Goal: Information Seeking & Learning: Learn about a topic

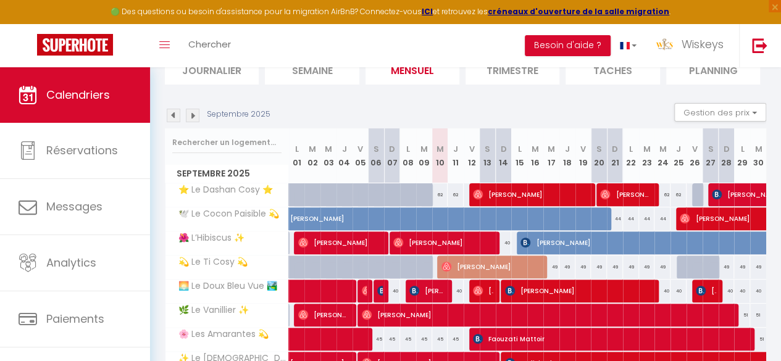
scroll to position [123, 0]
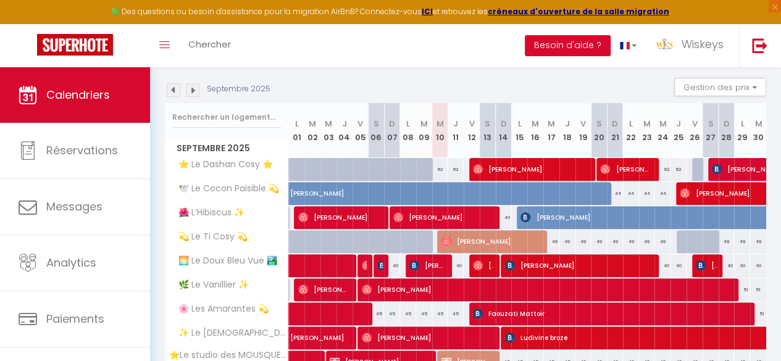
click at [169, 87] on img at bounding box center [174, 90] width 14 height 14
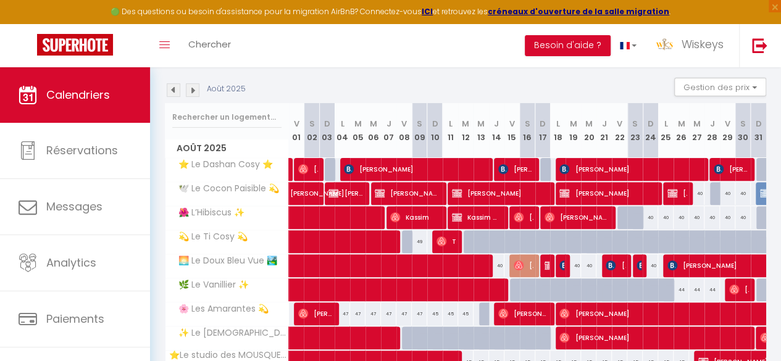
scroll to position [179, 0]
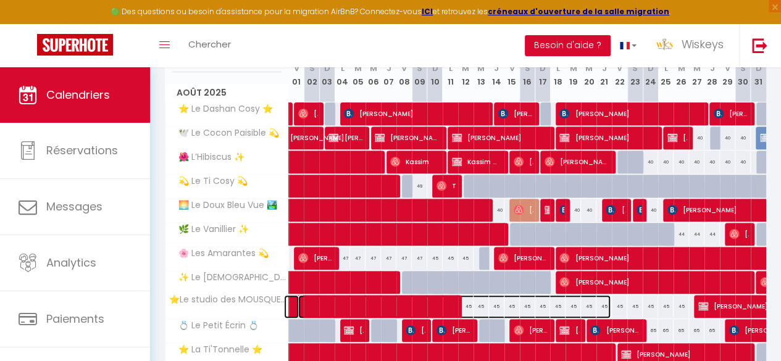
click at [425, 295] on span at bounding box center [454, 306] width 312 height 23
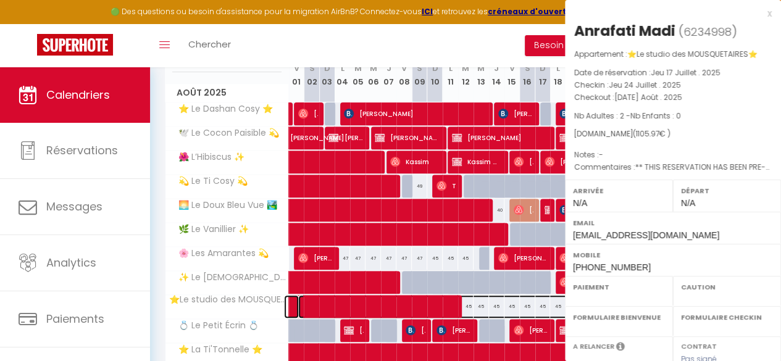
scroll to position [247, 0]
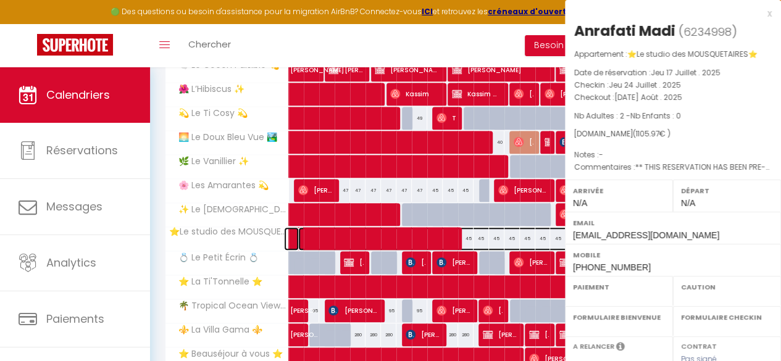
select select "OK"
select select "0"
select select "1"
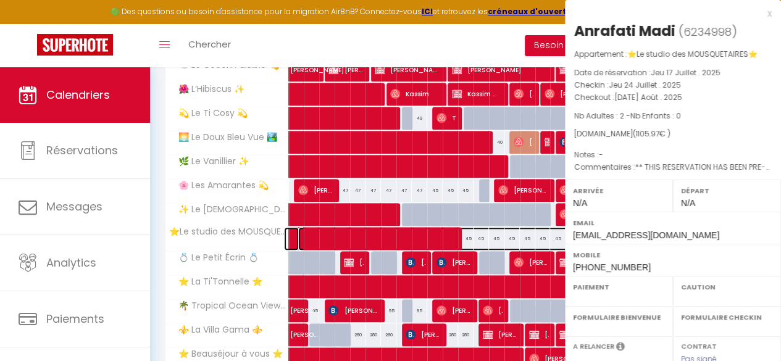
select select
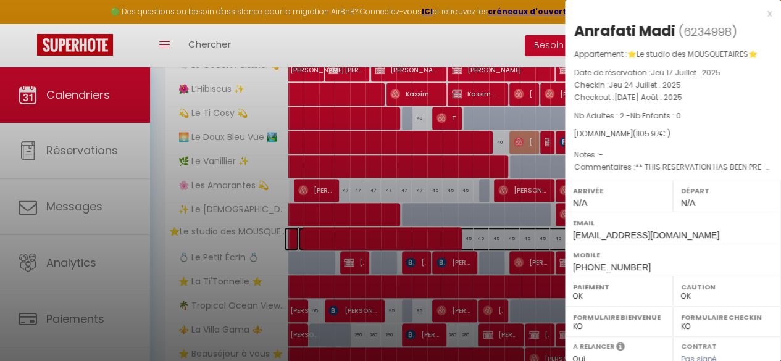
select select "35951"
click at [115, 268] on div at bounding box center [390, 180] width 781 height 361
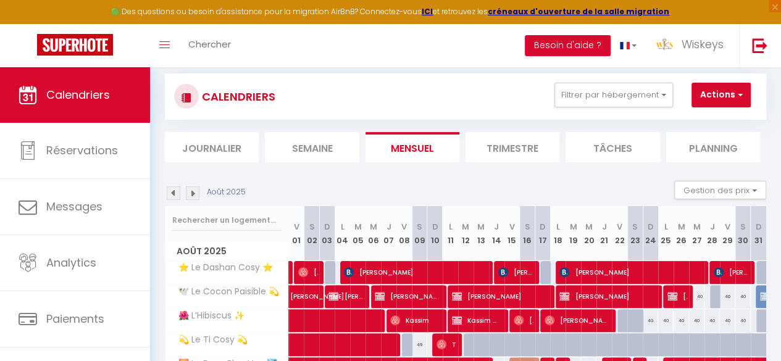
scroll to position [0, 0]
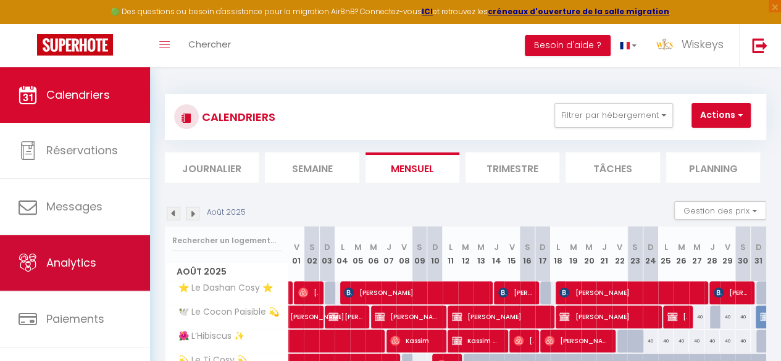
click at [108, 246] on link "Analytics" at bounding box center [75, 263] width 150 height 56
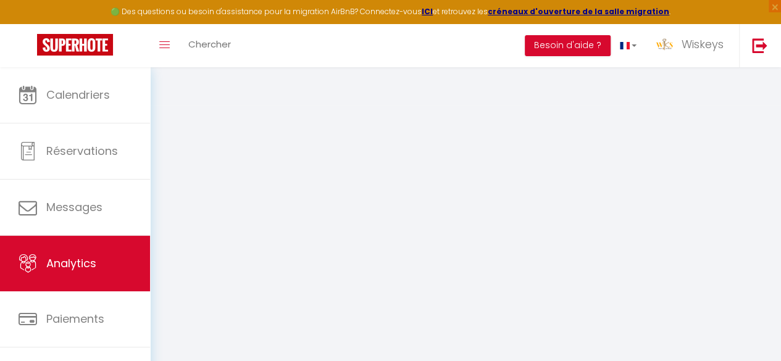
select select "2025"
select select "9"
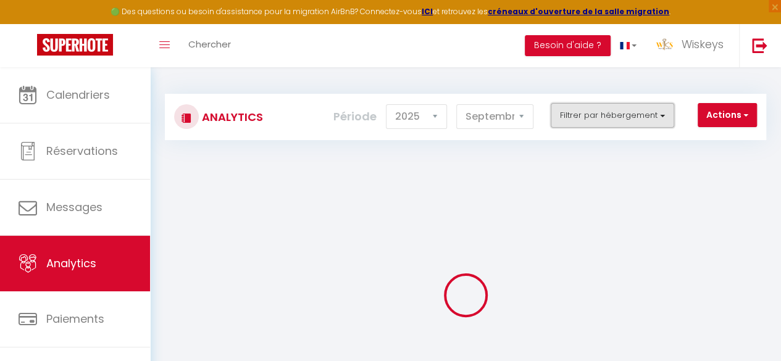
click at [590, 122] on button "Filtrer par hébergement" at bounding box center [611, 115] width 123 height 25
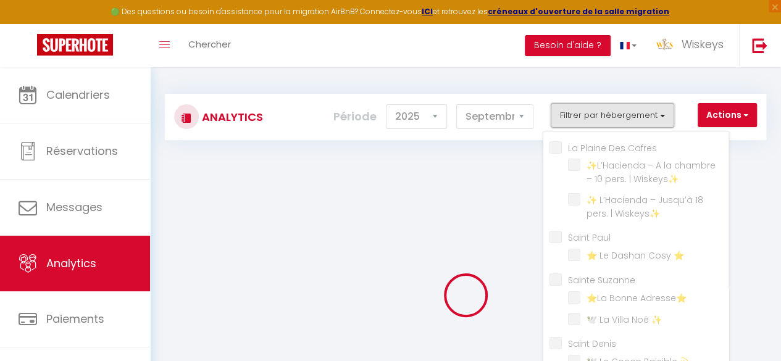
checkbox Cafres "false"
checkbox Wiskeys✨ "false"
checkbox Paul "false"
checkbox ⭐ "false"
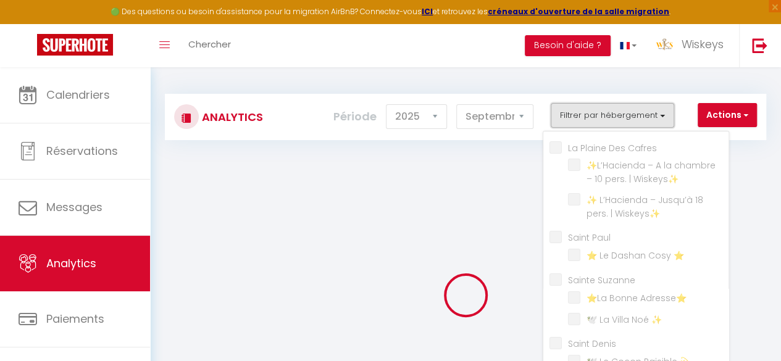
checkbox Suzanne "false"
checkbox Adresse⭐ "false"
checkbox ✨ "false"
checkbox Denis "false"
checkbox 💫 "false"
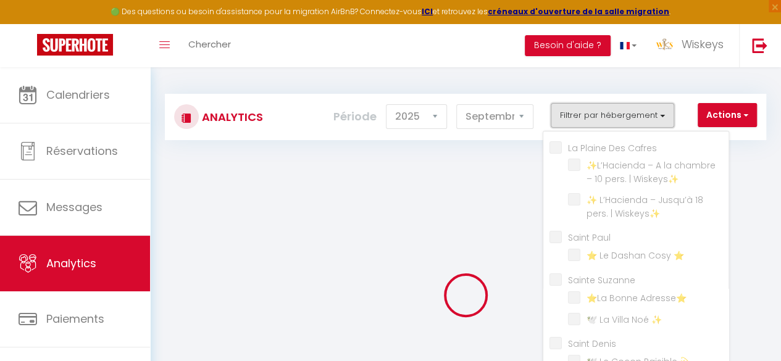
checkbox ✨ "false"
checkbox 💫 "false"
checkbox 🏞️ "false"
checkbox ✨ "false"
checkbox 💫 "false"
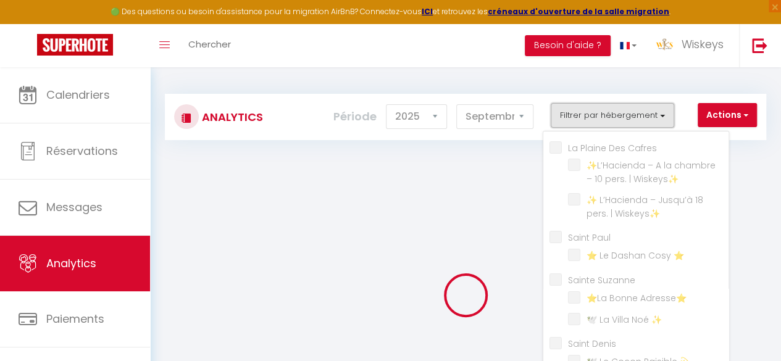
checkbox ✨ "false"
checkbox MOUSQUETAIRES⭐ "false"
checkbox 💍 "false"
checkbox ⭐ "false"
checkbox ✨ "false"
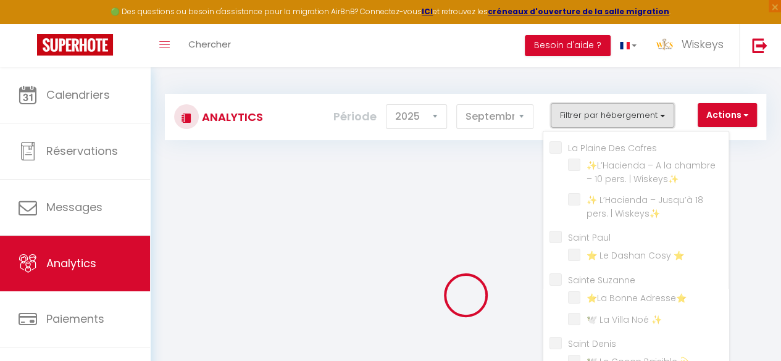
checkbox ⚜️ "false"
checkbox Pierre "false"
checkbox ✨ "false"
checkbox Gilles "false"
checkbox ✨ "false"
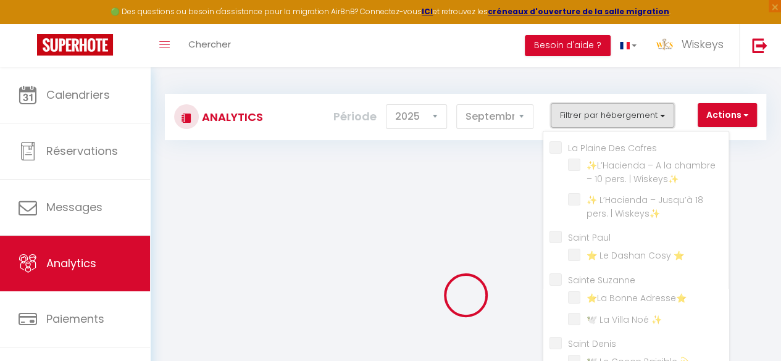
checkbox ✨ "false"
checkbox ⚪ "false"
checkbox ✨ "false"
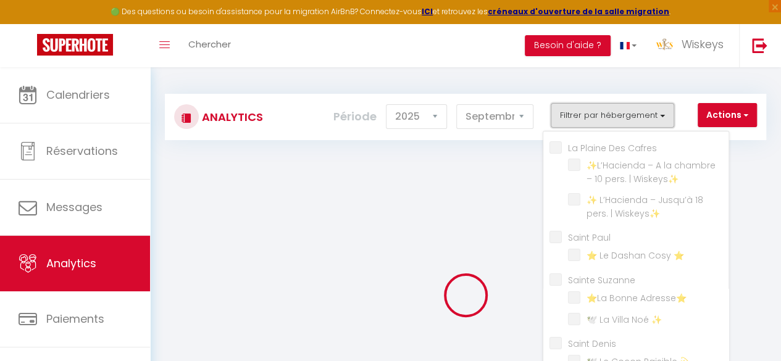
checkbox ✨ "false"
checkbox André "false"
checkbox ✨ "false"
checkbox Benoit "false"
checkbox ✨ "false"
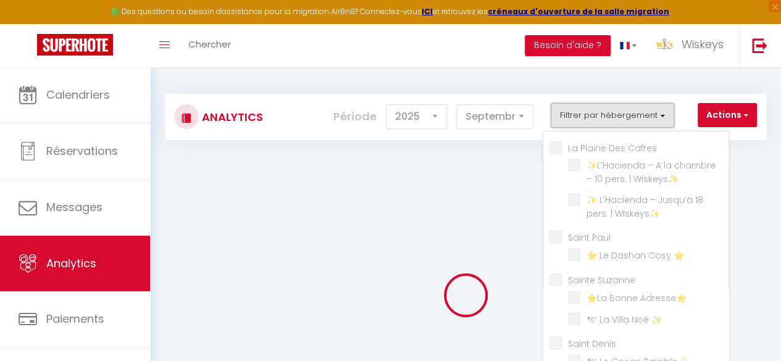
checkbox Marie "false"
checkbox ⭐ "false"
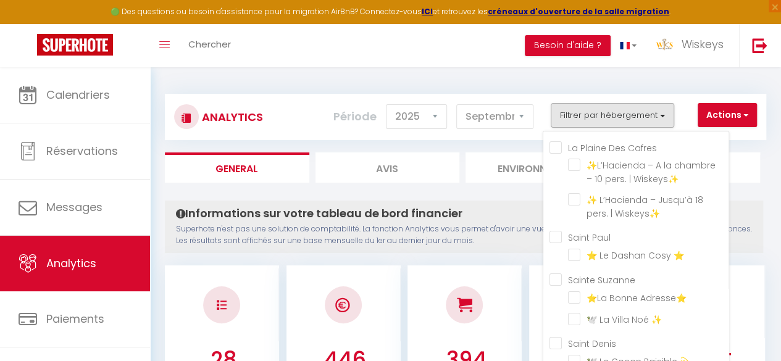
click at [450, 117] on div "Période 2014 2015 2016 2017 2018 2019 2020 2021 2022 2023 2024 2025 2026 2027 […" at bounding box center [437, 116] width 209 height 27
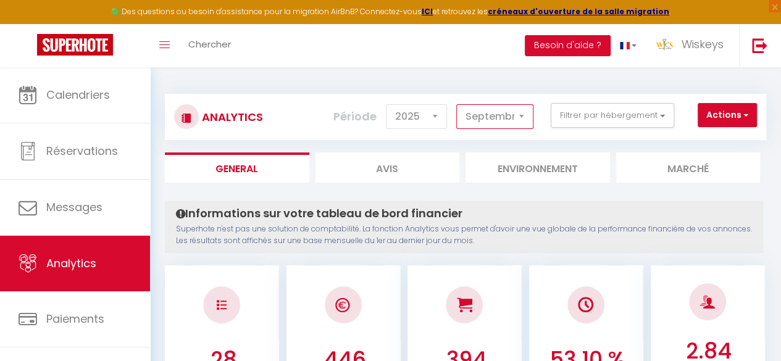
click at [496, 117] on select "[PERSON_NAME] Mars [PERSON_NAME] Juin Juillet Août Septembre Octobre Novembre D…" at bounding box center [494, 116] width 77 height 25
select select "8"
click at [457, 104] on select "[PERSON_NAME] Mars [PERSON_NAME] Juin Juillet Août Septembre Octobre Novembre D…" at bounding box center [494, 116] width 77 height 25
checkbox Cafres "false"
checkbox Wiskeys✨ "false"
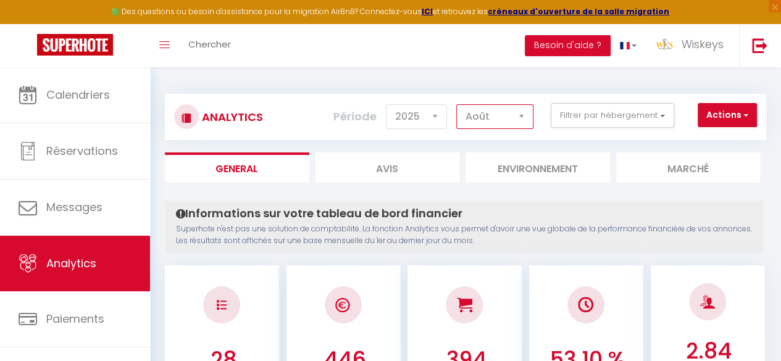
checkbox Wiskeys✨ "false"
checkbox Paul "false"
checkbox ⭐ "false"
checkbox Suzanne "false"
checkbox Adresse⭐ "false"
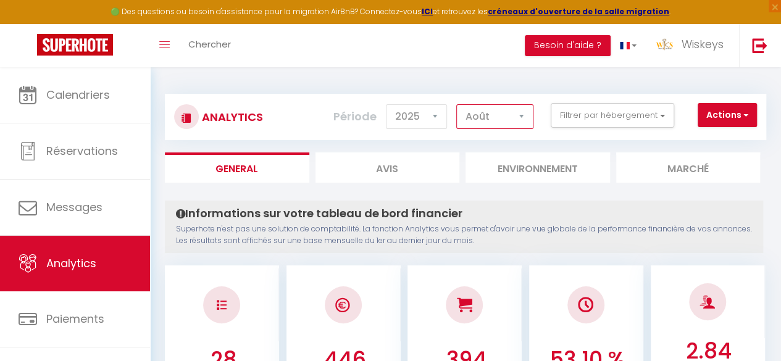
checkbox ✨ "false"
checkbox Denis "false"
checkbox 💫 "false"
checkbox ✨ "false"
checkbox 💫 "false"
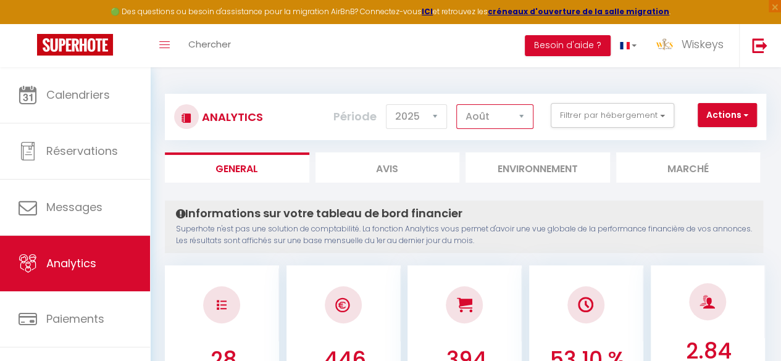
checkbox 🏞️ "false"
checkbox ✨ "false"
checkbox 💫 "false"
checkbox ✨ "false"
checkbox MOUSQUETAIRES⭐ "false"
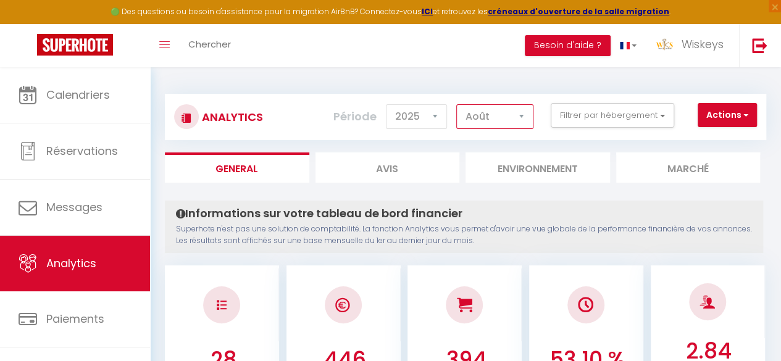
checkbox 💍 "false"
checkbox ⭐ "false"
checkbox ✨ "false"
checkbox ⚜️ "false"
checkbox Pierre "false"
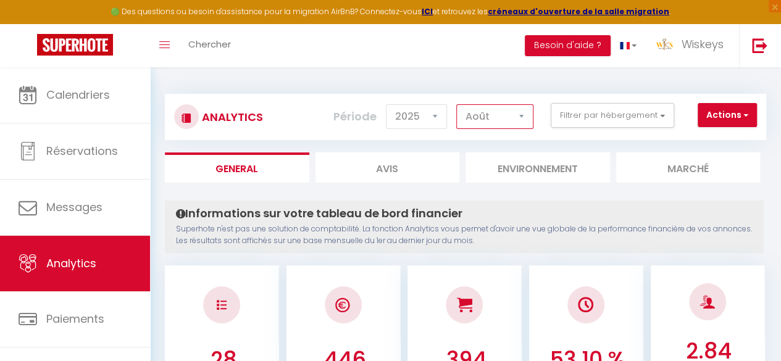
checkbox ✨ "false"
checkbox Gilles "false"
checkbox ✨ "false"
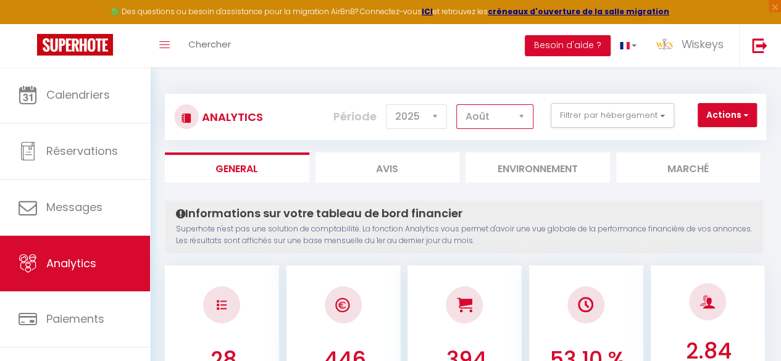
checkbox ✨ "false"
checkbox ⚪ "false"
checkbox ✨ "false"
checkbox André "false"
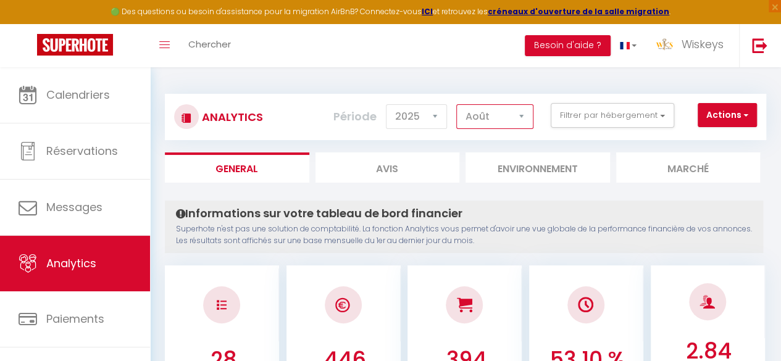
checkbox ✨ "false"
checkbox Benoit "false"
checkbox ✨ "false"
checkbox Marie "false"
checkbox ⭐ "false"
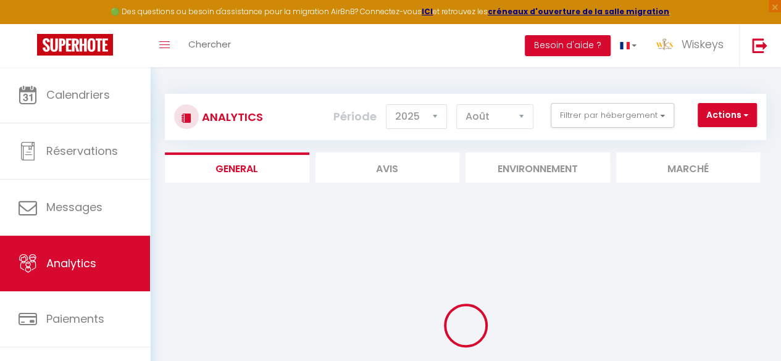
click at [619, 101] on div "Analytics Actions Génération SuperConciergerie Génération SuperAnalyzer Générat…" at bounding box center [465, 117] width 601 height 46
click at [618, 112] on button "Filtrer par hébergement" at bounding box center [611, 115] width 123 height 25
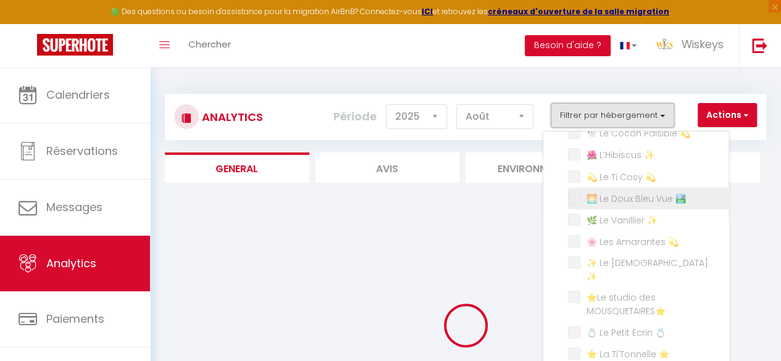
scroll to position [247, 0]
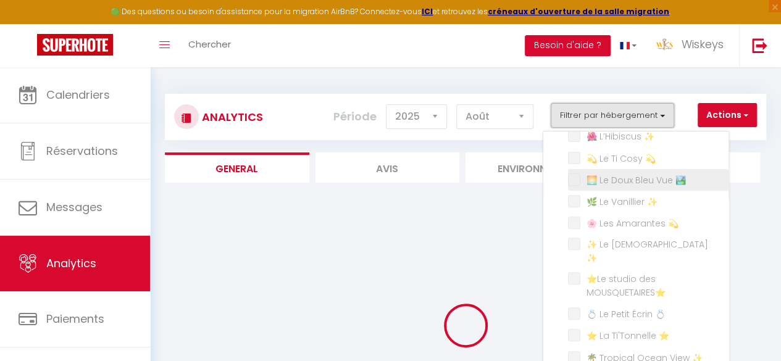
checkbox Cafres "false"
checkbox Wiskeys✨ "false"
checkbox Paul "false"
checkbox ⭐ "false"
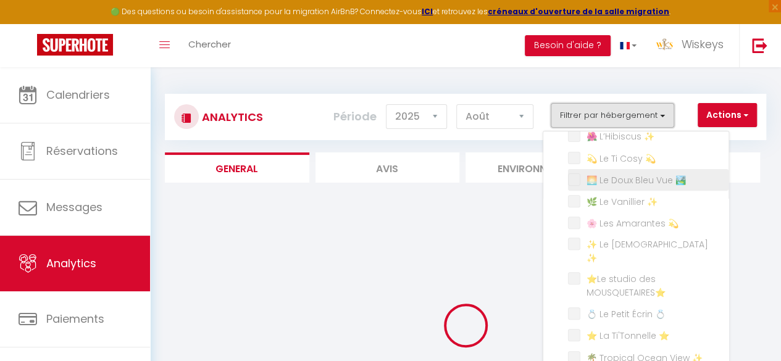
checkbox Suzanne "false"
checkbox Adresse⭐ "false"
checkbox ✨ "false"
checkbox Denis "false"
checkbox 💫 "false"
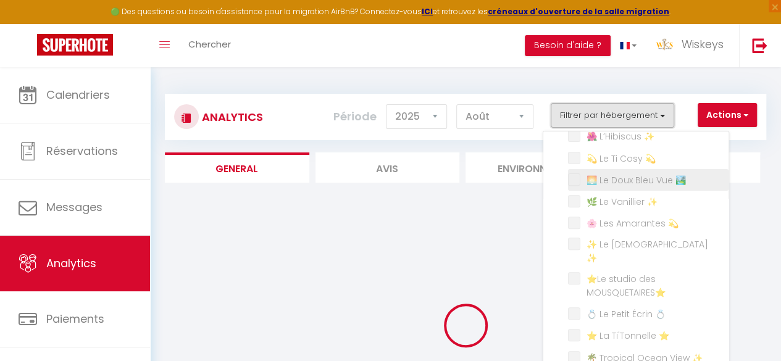
checkbox ✨ "false"
checkbox 💫 "false"
checkbox 🏞️ "false"
checkbox ✨ "false"
checkbox 💫 "false"
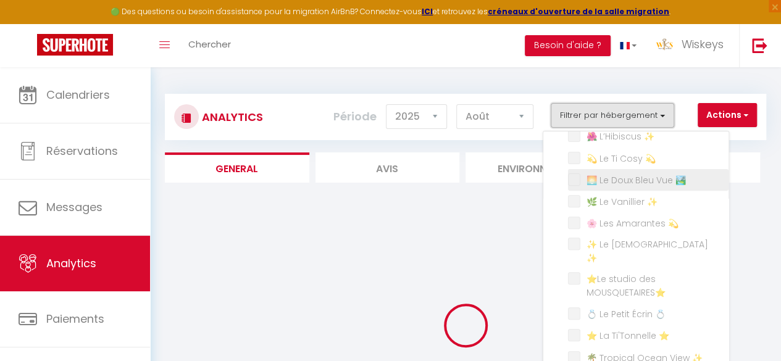
checkbox ✨ "false"
checkbox MOUSQUETAIRES⭐ "false"
checkbox 💍 "false"
checkbox ⭐ "false"
checkbox ✨ "false"
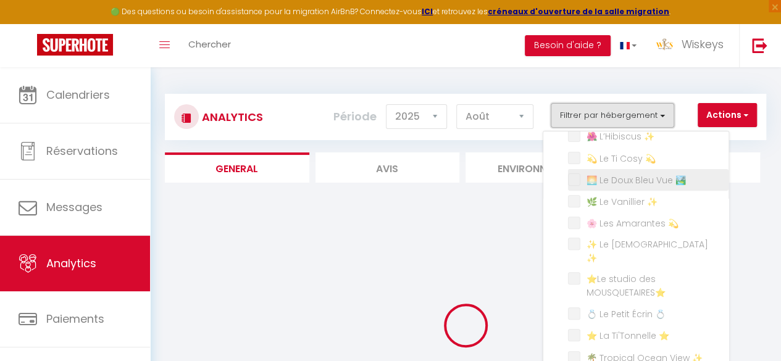
checkbox ⚜️ "false"
checkbox Pierre "false"
checkbox ✨ "false"
checkbox Gilles "false"
checkbox ✨ "false"
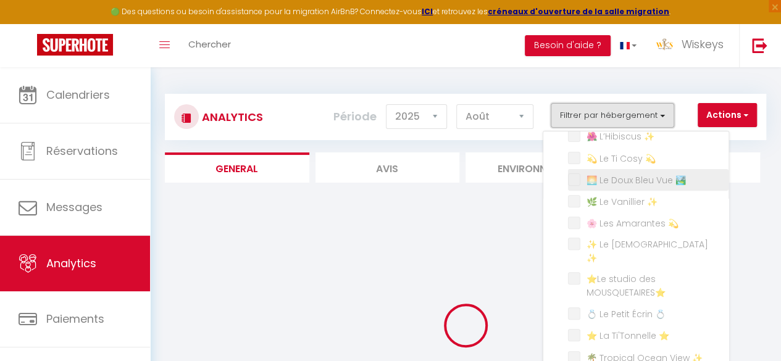
checkbox ✨ "false"
checkbox ⚪ "false"
checkbox ✨ "false"
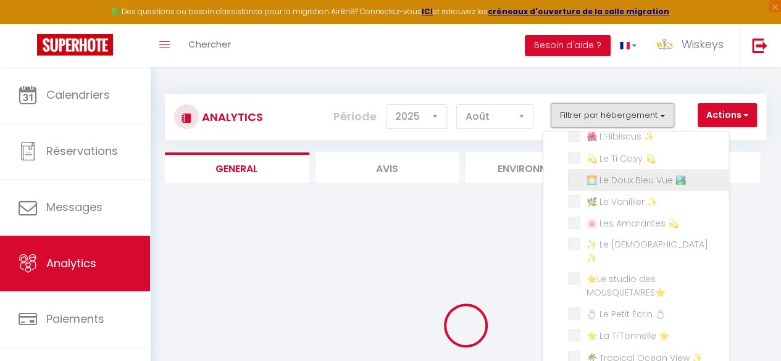
checkbox ✨ "false"
checkbox André "false"
checkbox ✨ "false"
checkbox Benoit "false"
checkbox ✨ "false"
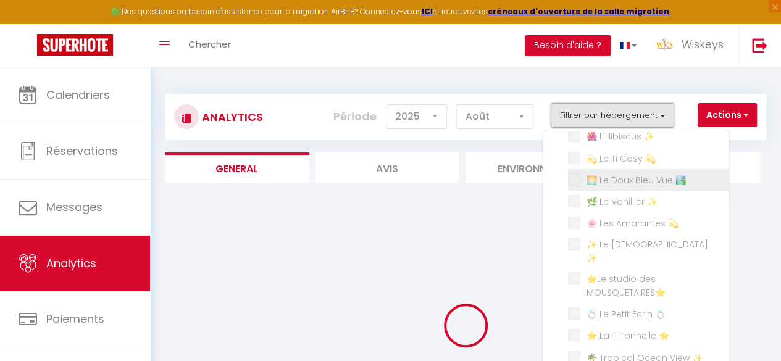
checkbox Marie "false"
checkbox ⭐ "false"
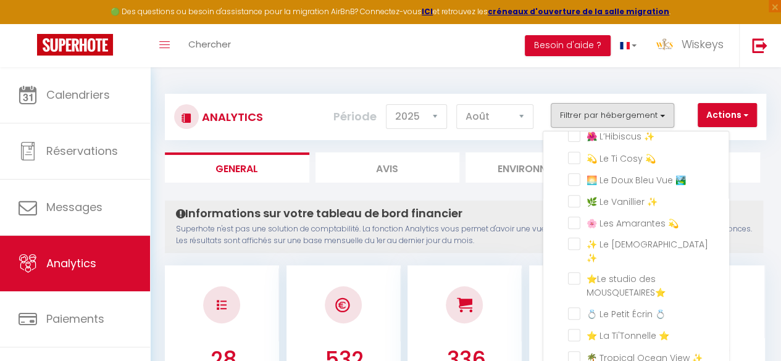
click at [623, 277] on span "⭐Le studio des MOUSQUETAIRES⭐" at bounding box center [625, 286] width 79 height 26
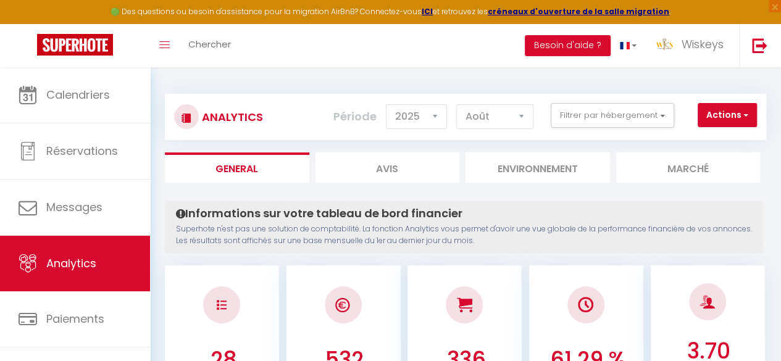
click at [582, 93] on div "Analytics Actions Génération SuperConciergerie Génération SuperAnalyzer Générat…" at bounding box center [465, 111] width 601 height 58
click at [578, 115] on button "Filtrer par hébergement" at bounding box center [611, 115] width 123 height 25
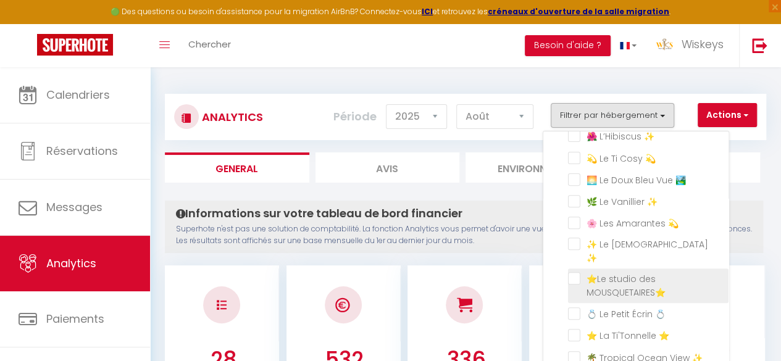
click at [573, 272] on MOUSQUETAIRES⭐ "checkbox" at bounding box center [648, 278] width 160 height 12
checkbox MOUSQUETAIRES⭐ "true"
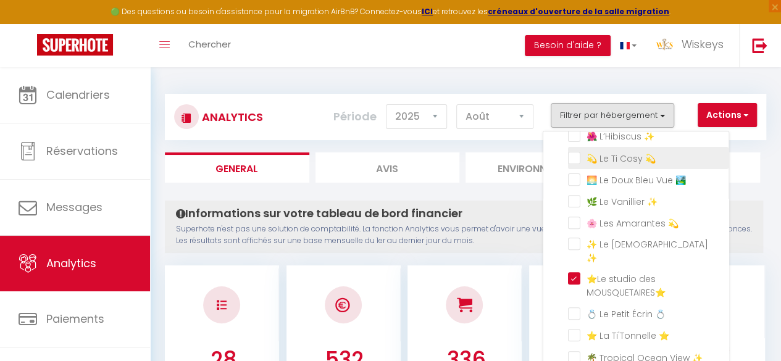
checkbox Wiskeys✨ "false"
checkbox ⭐ "false"
checkbox Adresse⭐ "false"
checkbox ✨ "false"
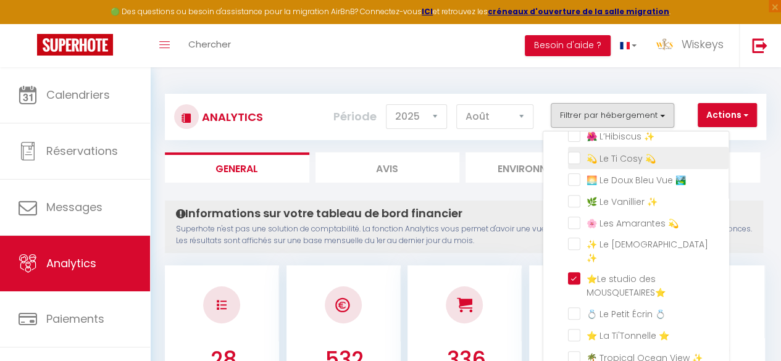
checkbox 💫 "false"
checkbox ✨ "false"
checkbox 💫 "false"
checkbox 🏞️ "false"
checkbox ✨ "false"
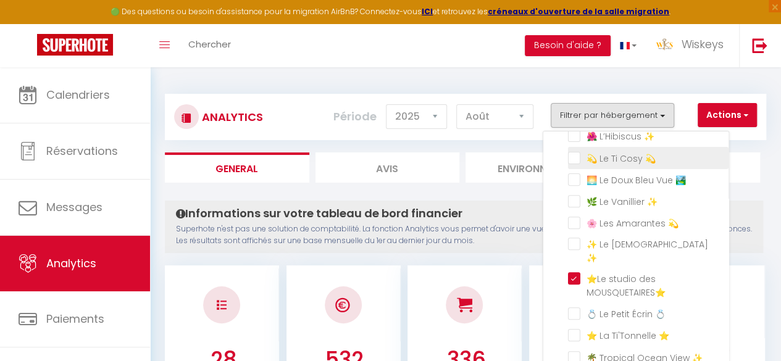
checkbox 💫 "false"
checkbox ✨ "false"
checkbox 💍 "false"
checkbox ⭐ "false"
checkbox ✨ "false"
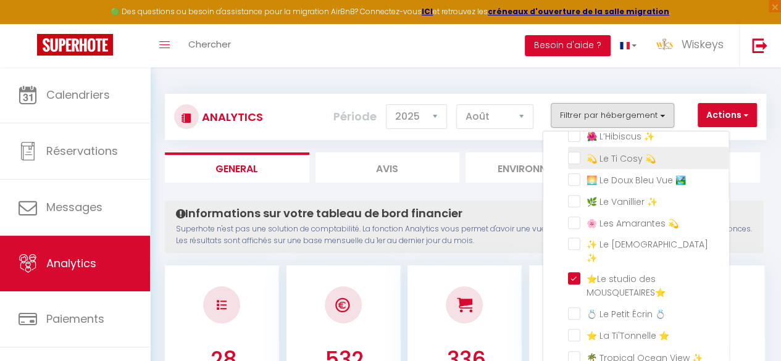
checkbox ⚜️ "false"
checkbox ✨ "false"
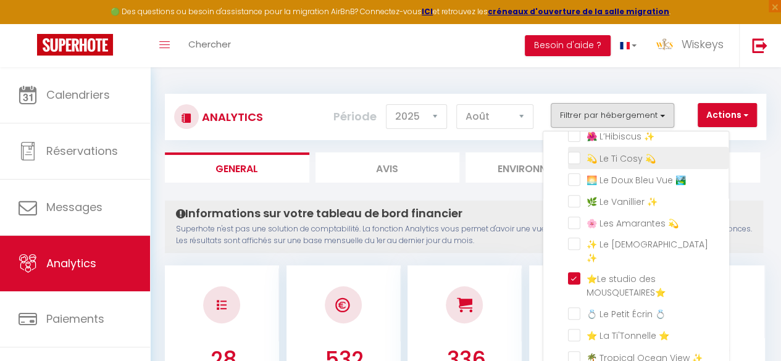
checkbox ✨ "false"
checkbox ⚪ "false"
checkbox ✨ "false"
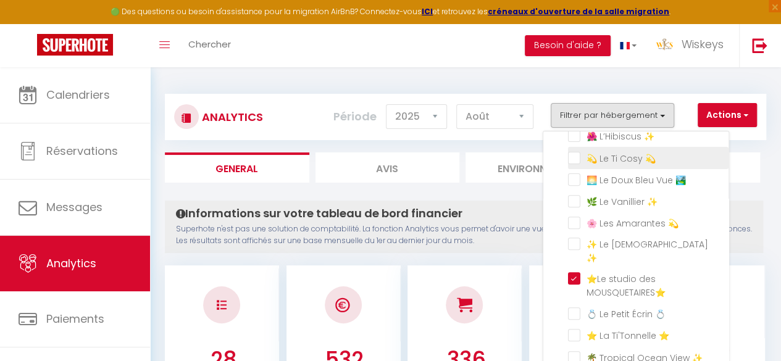
checkbox ✨ "false"
checkbox ⭐ "false"
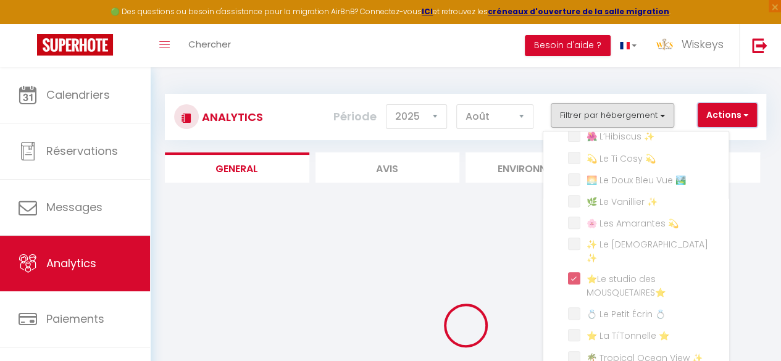
click at [715, 109] on button "Actions" at bounding box center [726, 115] width 59 height 25
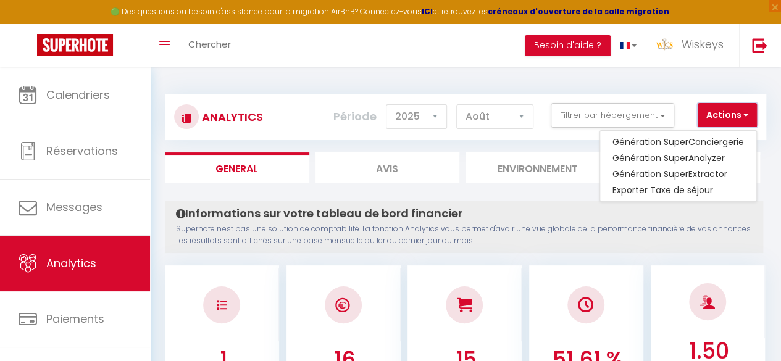
click at [715, 109] on button "Actions" at bounding box center [726, 115] width 59 height 25
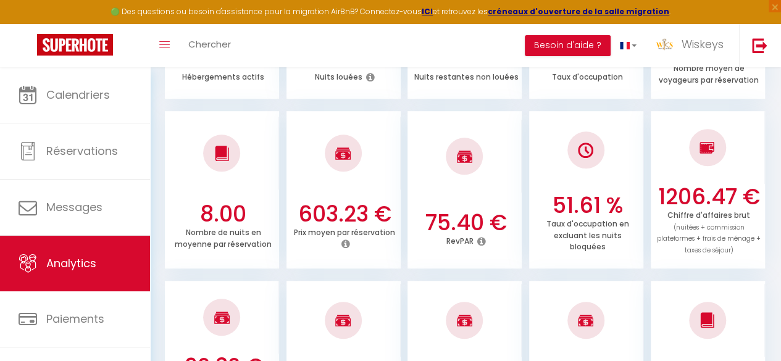
scroll to position [309, 0]
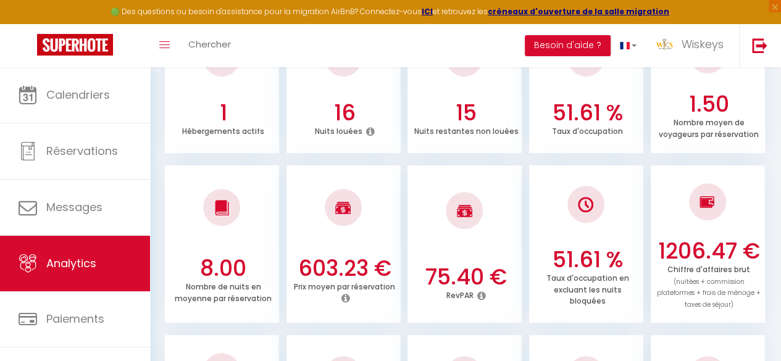
click at [372, 116] on h3 "16" at bounding box center [345, 113] width 106 height 26
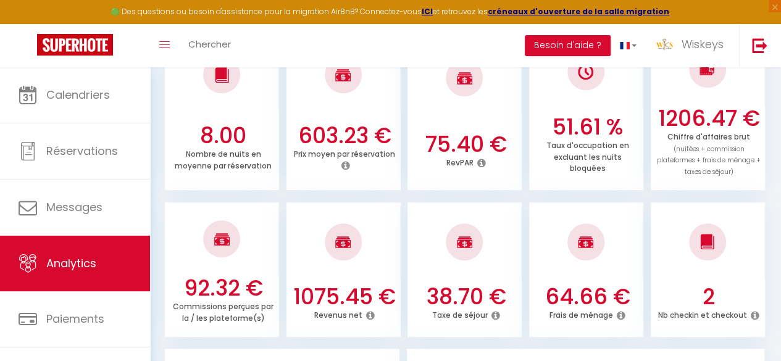
scroll to position [370, 0]
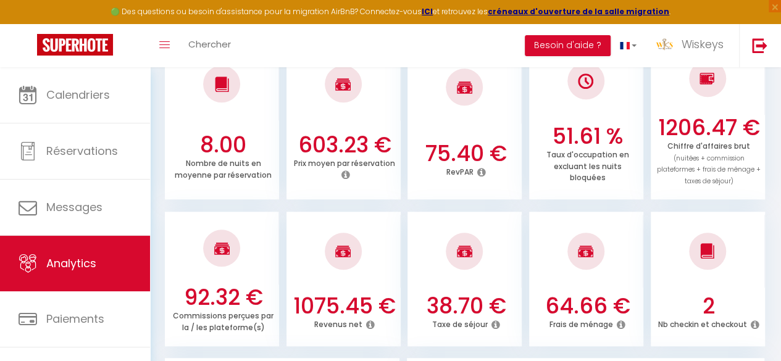
click at [370, 324] on icon at bounding box center [370, 325] width 9 height 10
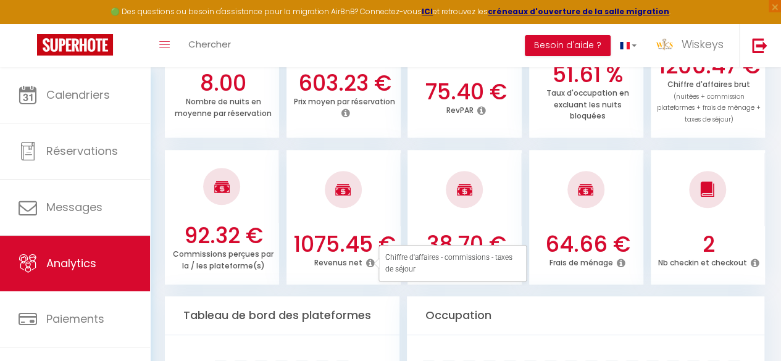
scroll to position [494, 0]
